Goal: Contribute content: Contribute content

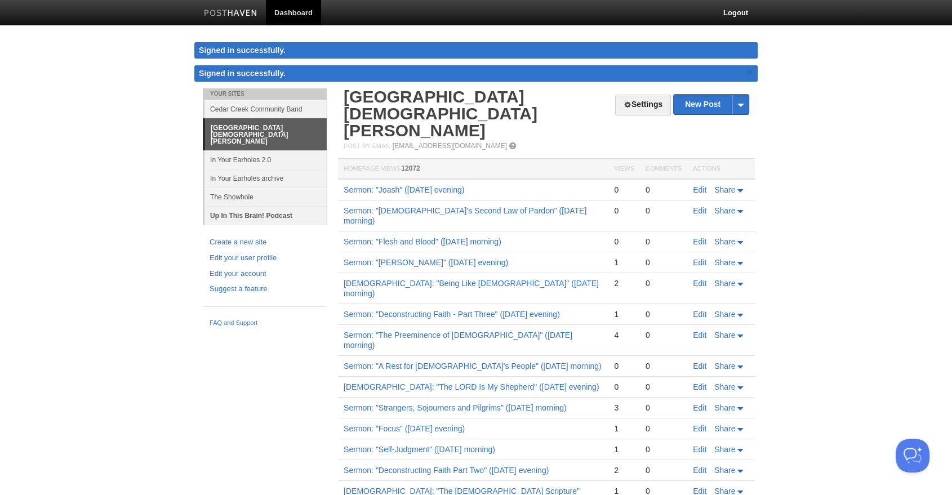
click at [239, 206] on link "Up In This Brain! Podcast" at bounding box center [266, 215] width 122 height 19
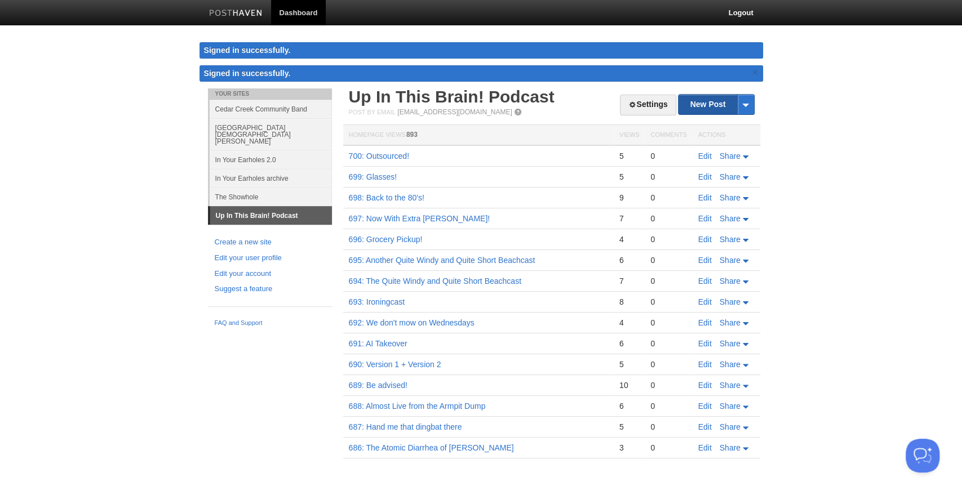
click at [700, 100] on link "New Post" at bounding box center [715, 105] width 75 height 20
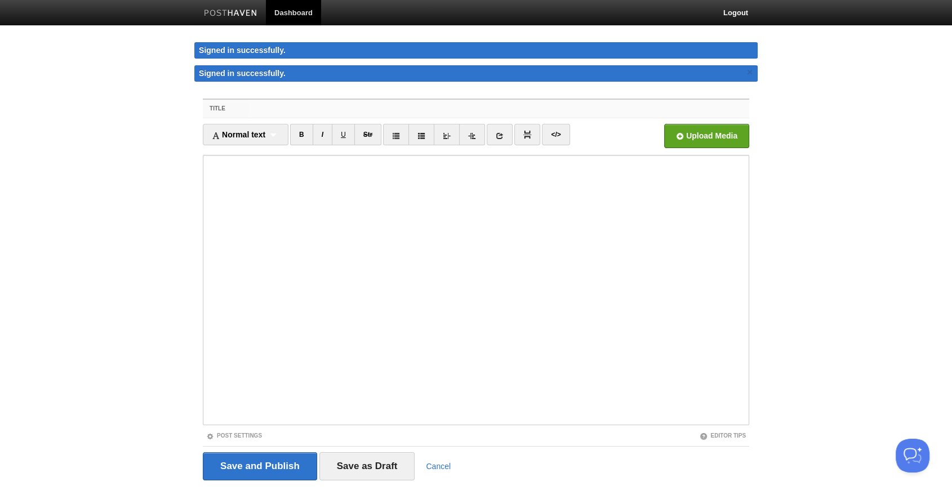
paste input "701: I have no relation to normality"
type input "701: I have no relation to normality"
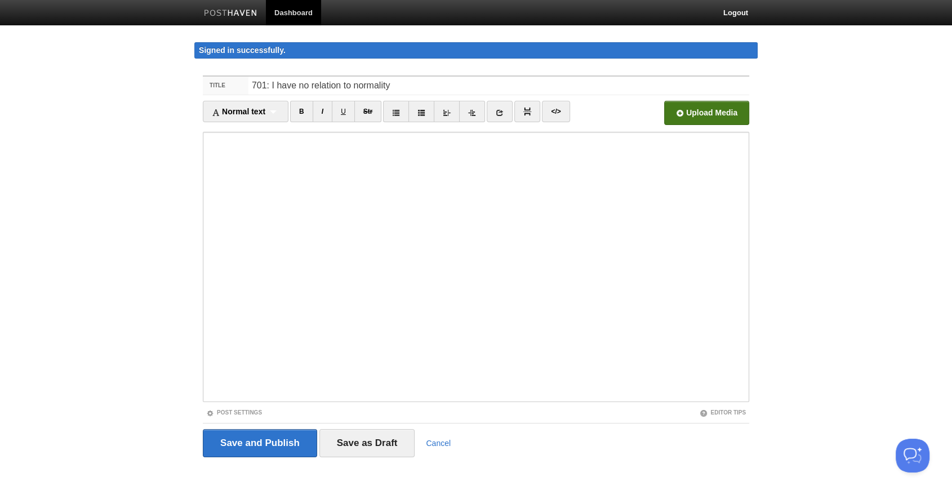
click at [728, 113] on input "file" at bounding box center [366, 115] width 853 height 57
click at [685, 117] on input "file" at bounding box center [366, 115] width 853 height 57
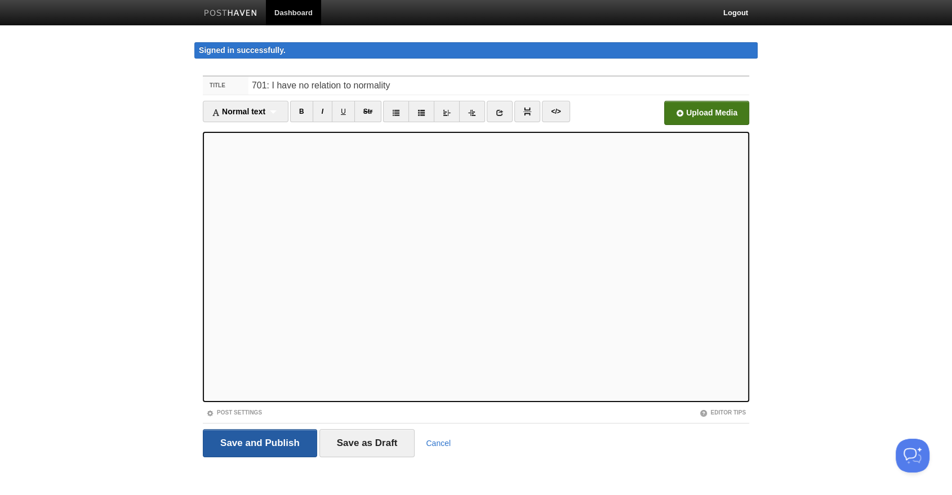
click at [292, 446] on input "Save and Publish" at bounding box center [260, 443] width 114 height 28
